Goal: Check status: Check status

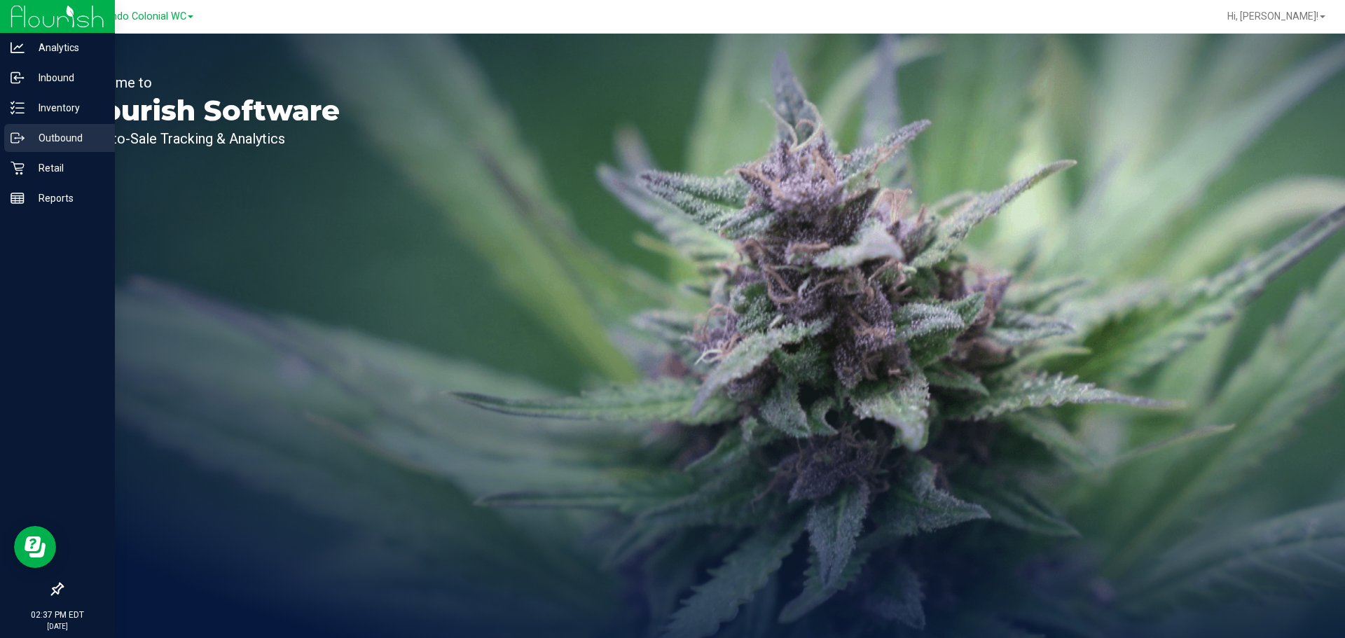
click at [4, 138] on link "Outbound" at bounding box center [57, 139] width 115 height 30
drag, startPoint x: 23, startPoint y: 132, endPoint x: 16, endPoint y: 118, distance: 15.7
click at [24, 132] on icon at bounding box center [18, 138] width 14 height 14
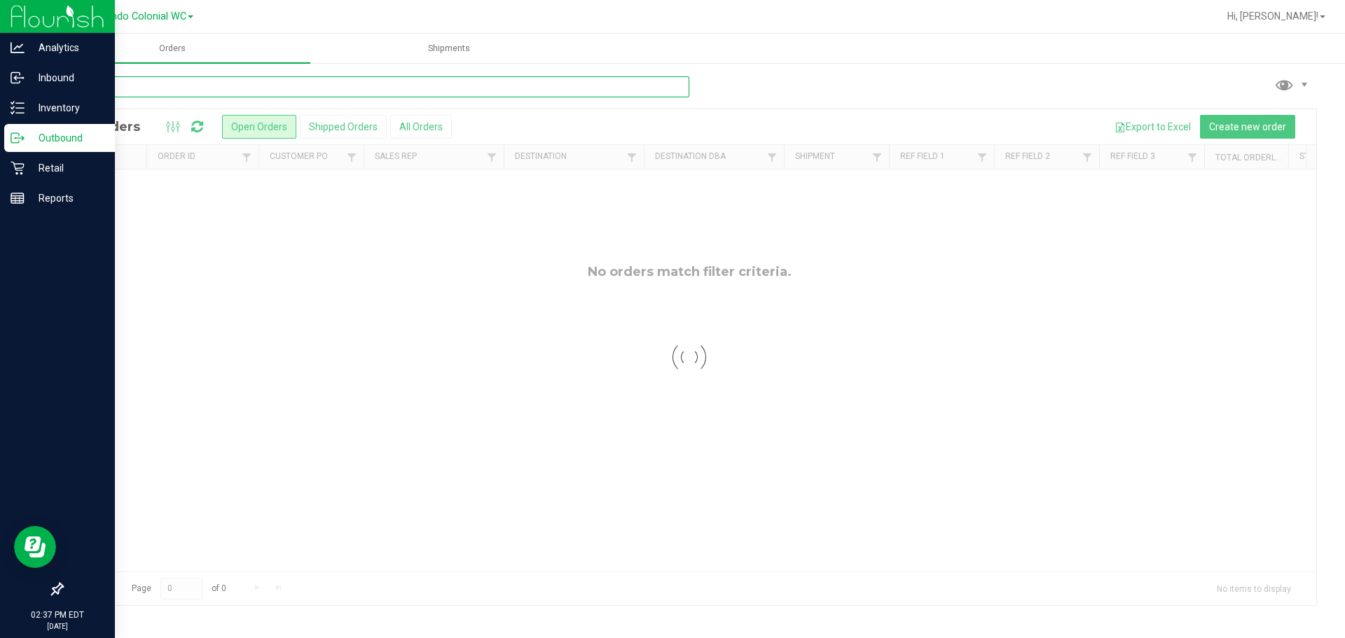
click at [198, 84] on input "text" at bounding box center [376, 86] width 628 height 21
type input "LMZ"
click at [67, 104] on p "Inventory" at bounding box center [67, 108] width 84 height 17
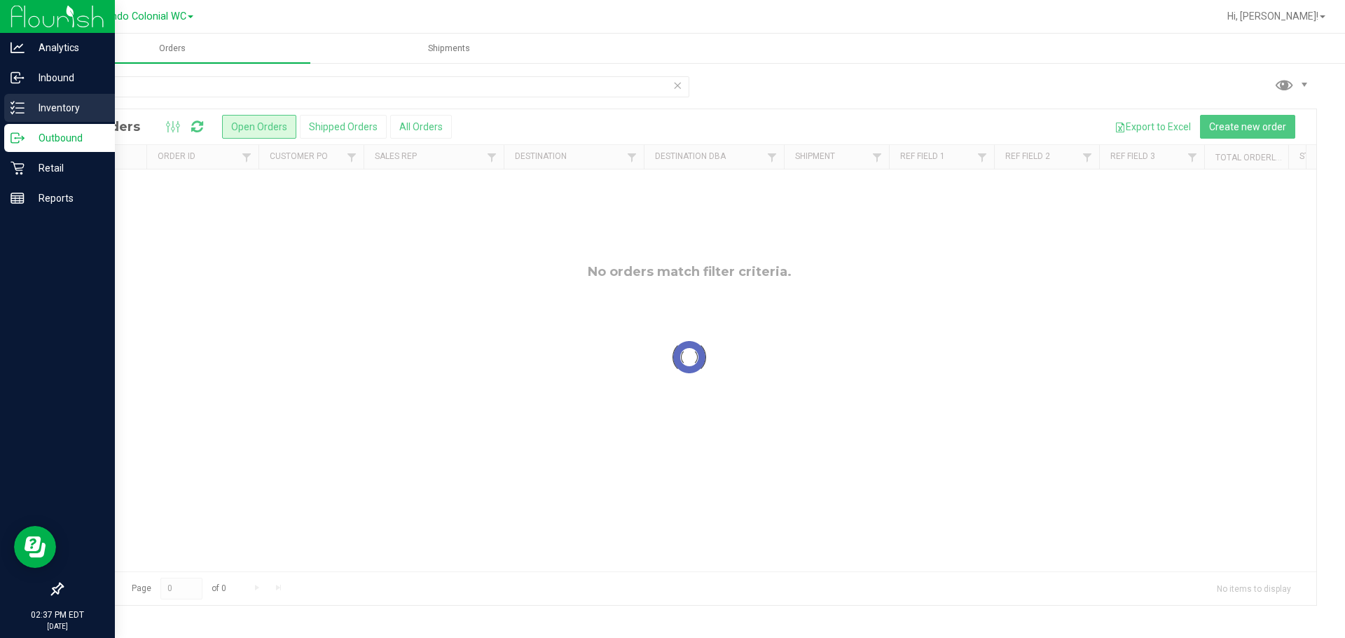
click at [67, 104] on p "Inventory" at bounding box center [67, 108] width 84 height 17
click at [103, 102] on p "Inventory" at bounding box center [67, 108] width 84 height 17
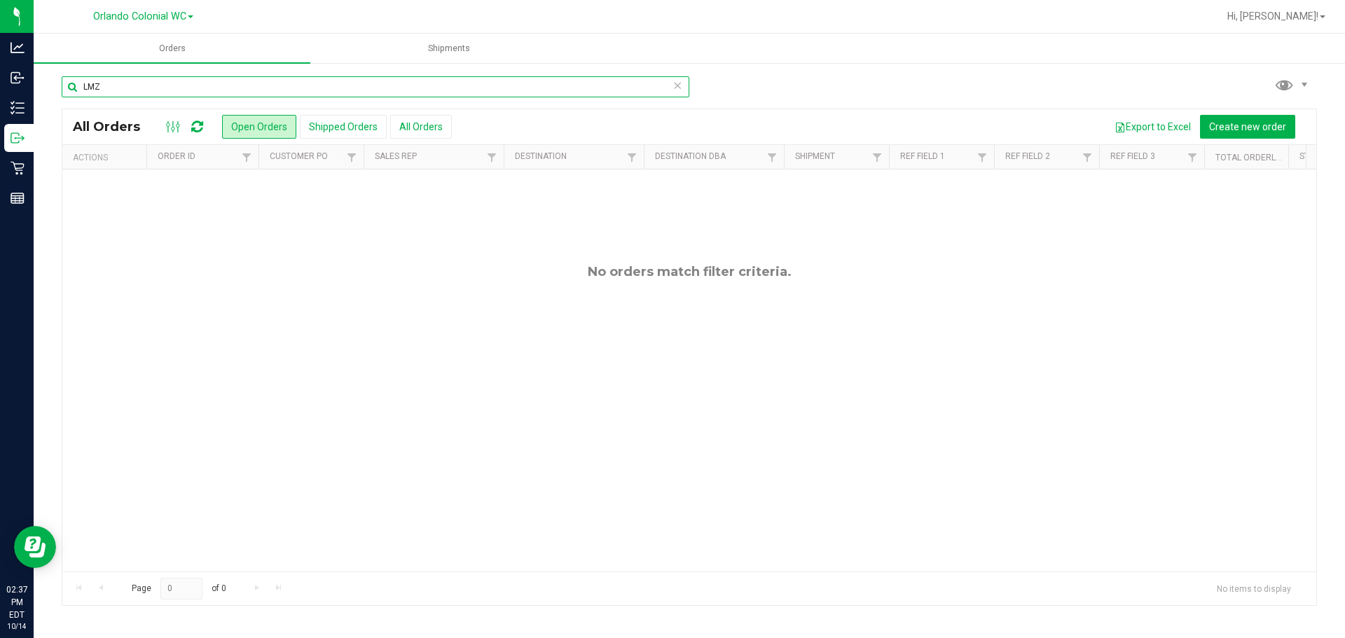
click at [133, 85] on input "LMZ" at bounding box center [376, 86] width 628 height 21
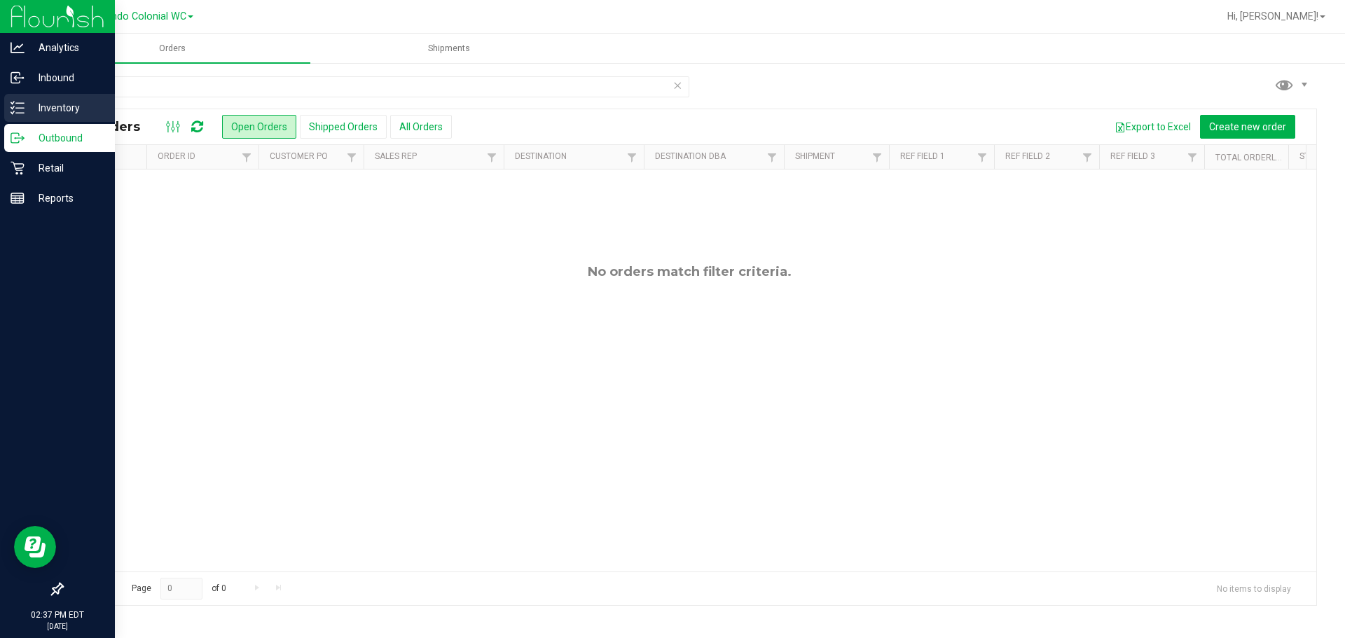
click at [46, 107] on p "Inventory" at bounding box center [67, 108] width 84 height 17
click at [46, 111] on p "Inventory" at bounding box center [67, 108] width 84 height 17
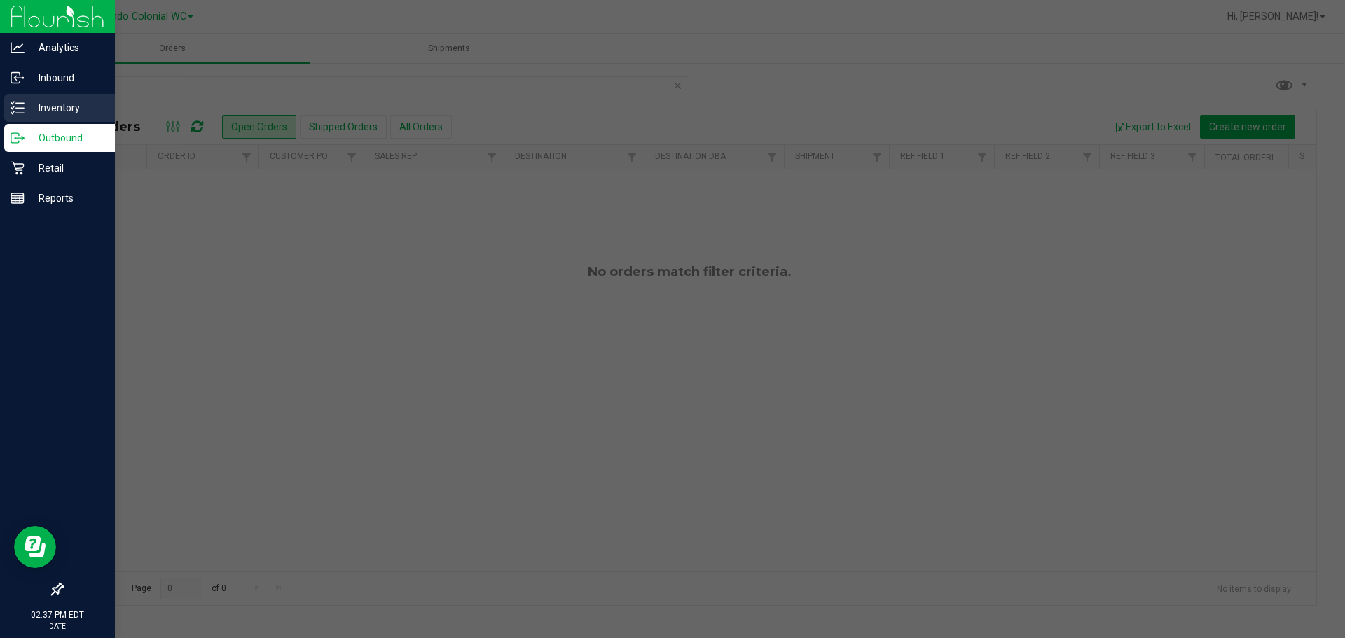
click at [46, 111] on p "Inventory" at bounding box center [67, 108] width 84 height 17
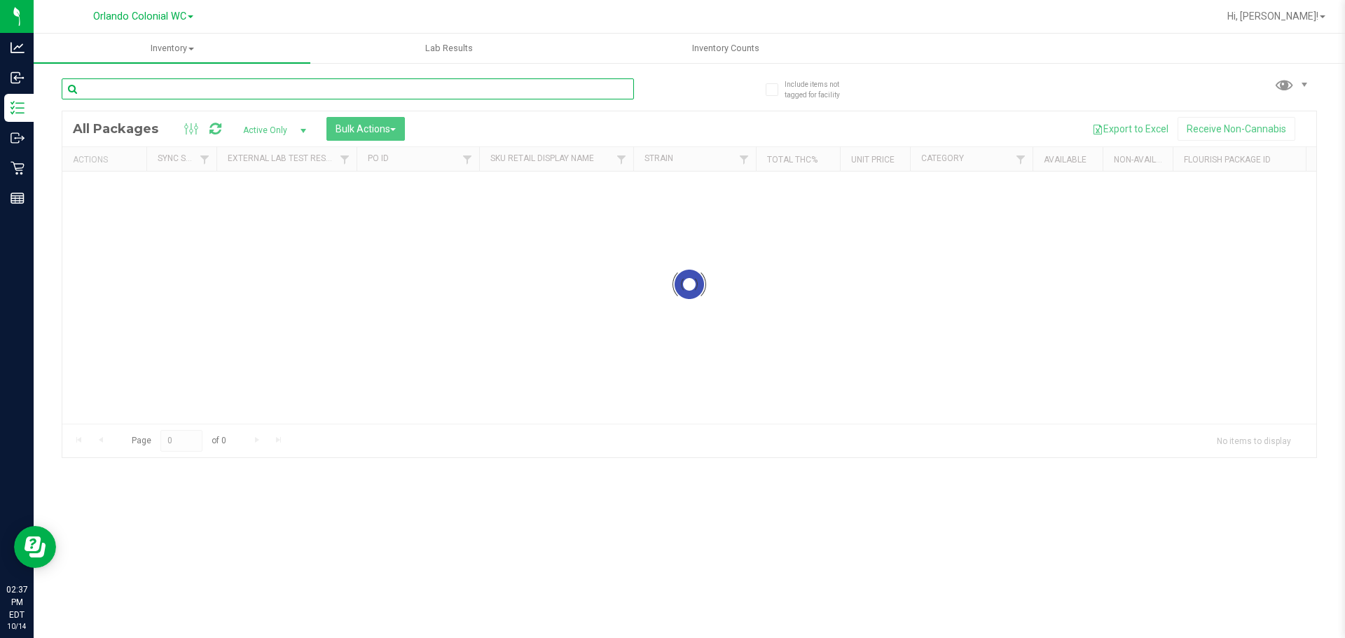
click at [163, 85] on input "text" at bounding box center [348, 88] width 573 height 21
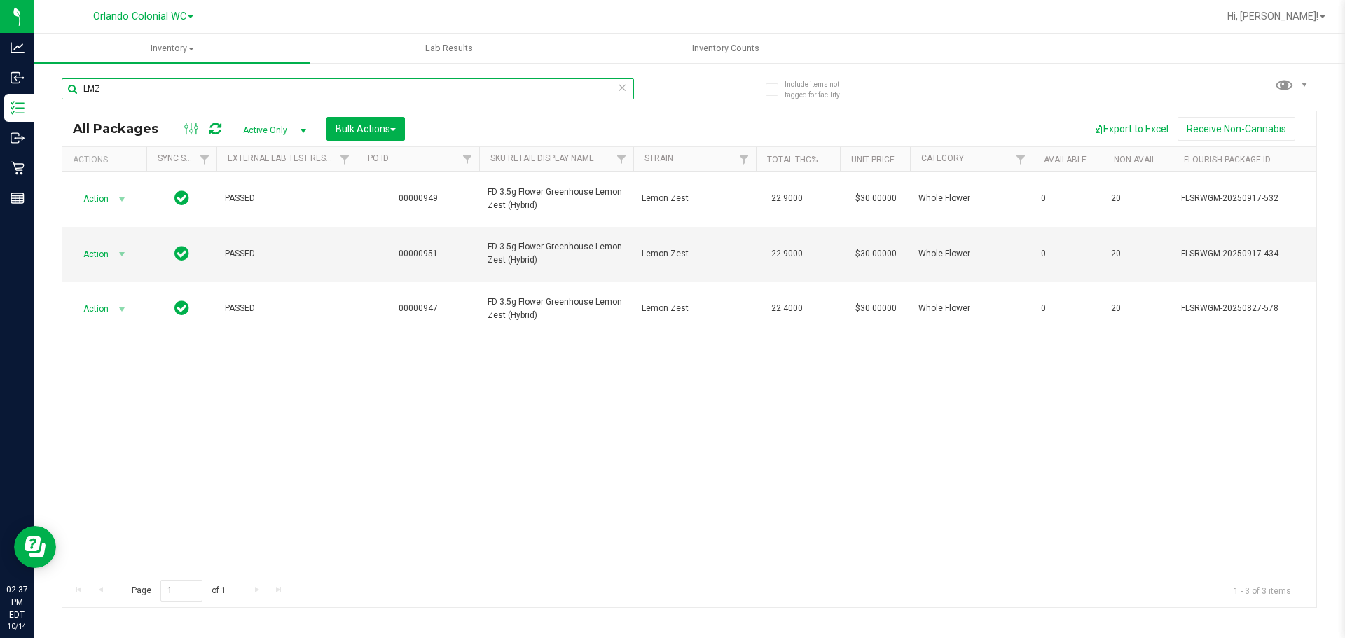
type input "LMZ"
click at [657, 521] on div "Action Action Edit attributes Global inventory Locate package Package audit log…" at bounding box center [689, 373] width 1254 height 402
